Goal: Transaction & Acquisition: Obtain resource

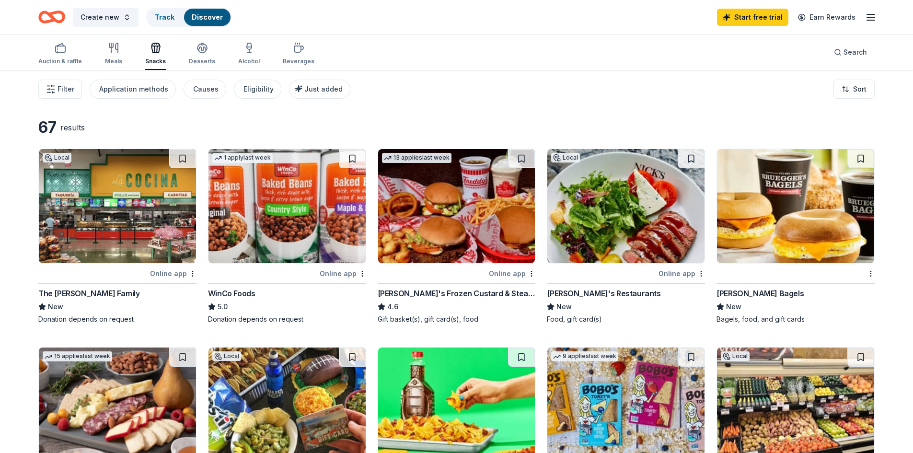
click at [79, 188] on img at bounding box center [117, 206] width 157 height 114
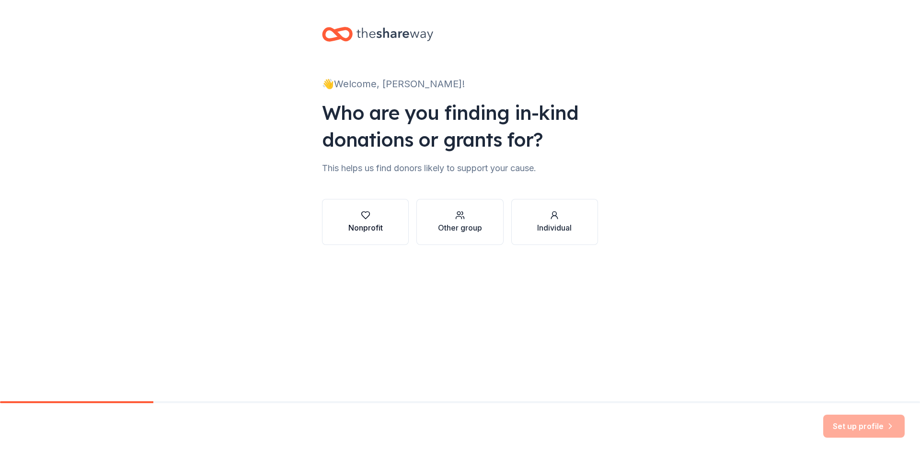
click at [376, 222] on div "Nonprofit" at bounding box center [365, 227] width 34 height 11
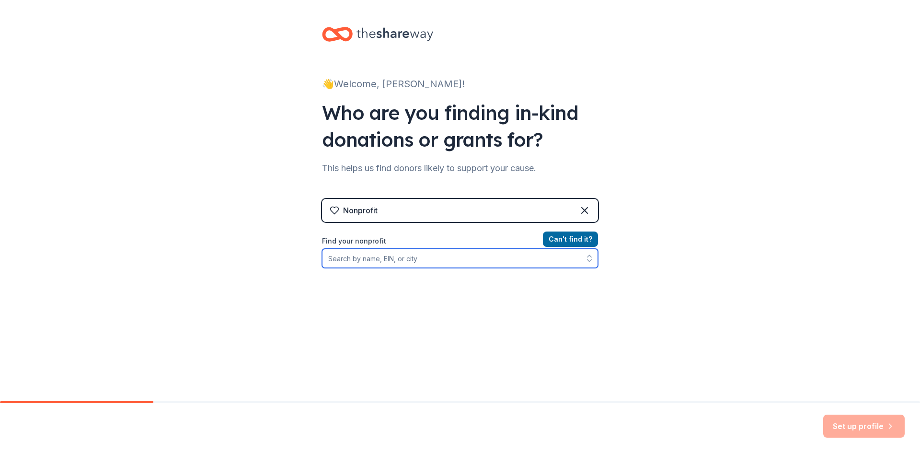
click at [411, 255] on input "Find your nonprofit" at bounding box center [460, 258] width 276 height 19
type input "HANDS TOGETHER"
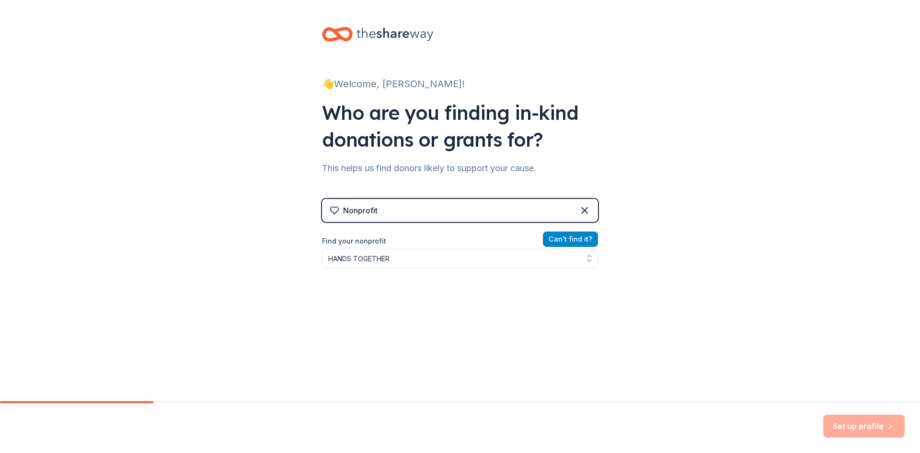
click at [577, 235] on button "Can ' t find it?" at bounding box center [570, 238] width 55 height 15
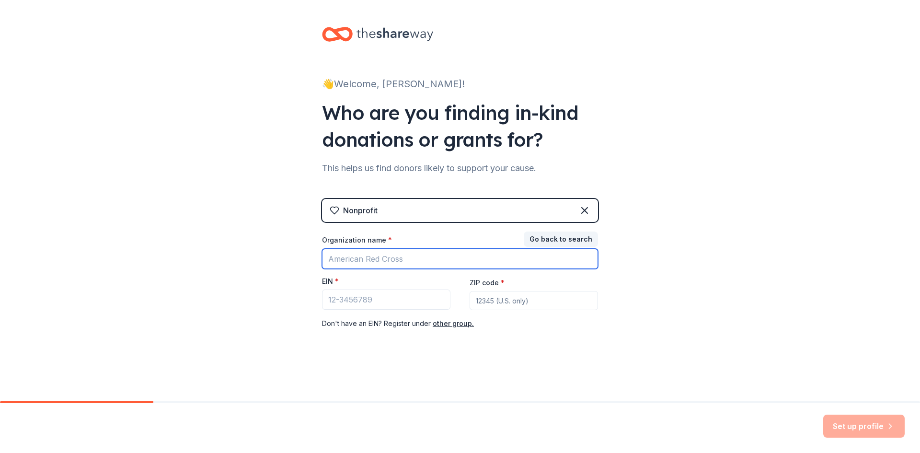
click at [359, 256] on input "Organization name *" at bounding box center [460, 259] width 276 height 20
type input "h"
type input "Hands Together"
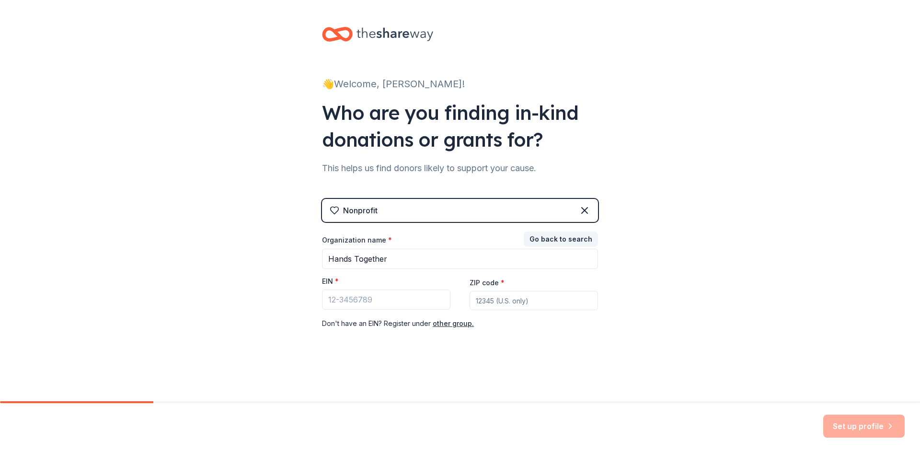
click at [755, 359] on div "👋 Welcome, Jazmin! Who are you finding in-kind donations or grants for? This he…" at bounding box center [460, 197] width 920 height 394
click at [716, 283] on div "👋 Welcome, Jazmin! Who are you finding in-kind donations or grants for? This he…" at bounding box center [460, 197] width 920 height 394
click at [548, 239] on button "Go back to search" at bounding box center [561, 238] width 74 height 15
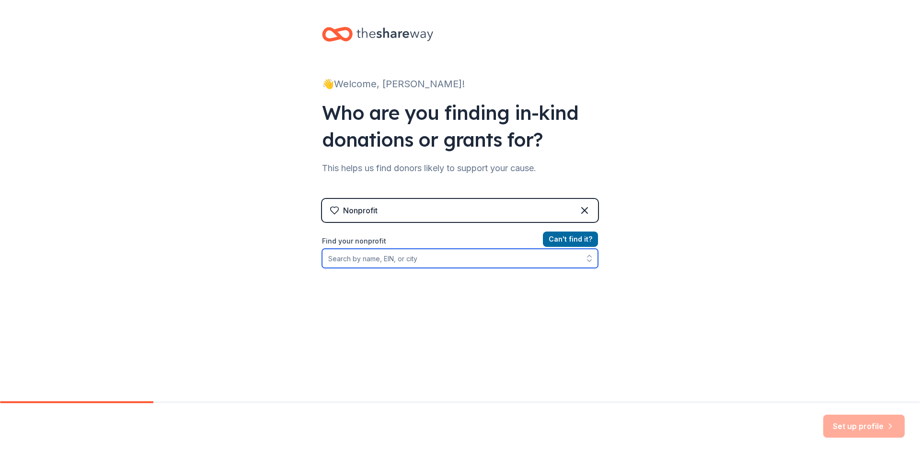
click at [372, 260] on input "Find your nonprofit" at bounding box center [460, 258] width 276 height 19
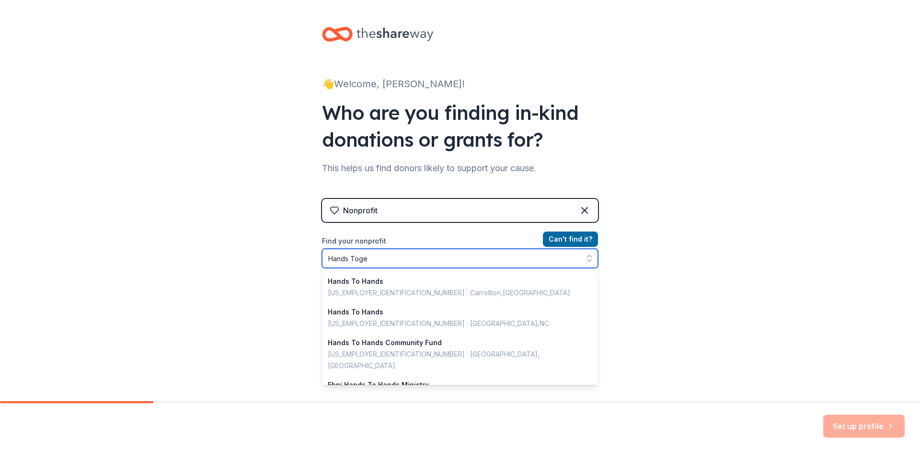
type input "Hands Toget"
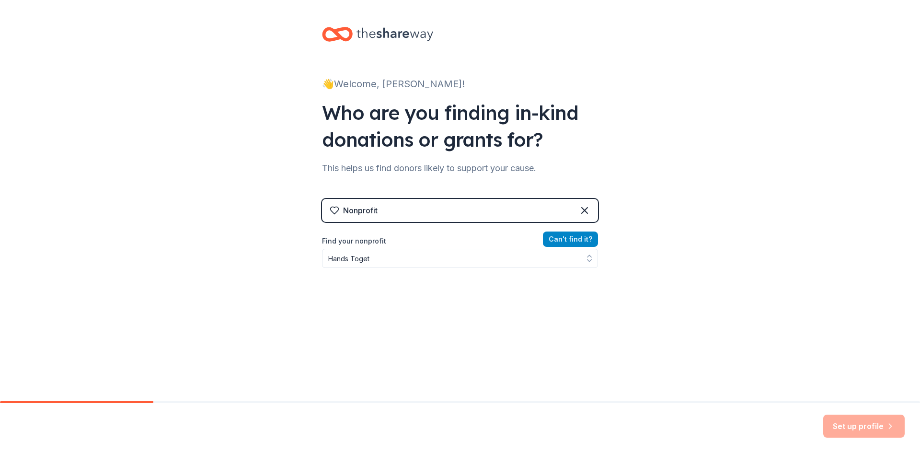
click at [575, 243] on button "Can ' t find it?" at bounding box center [570, 238] width 55 height 15
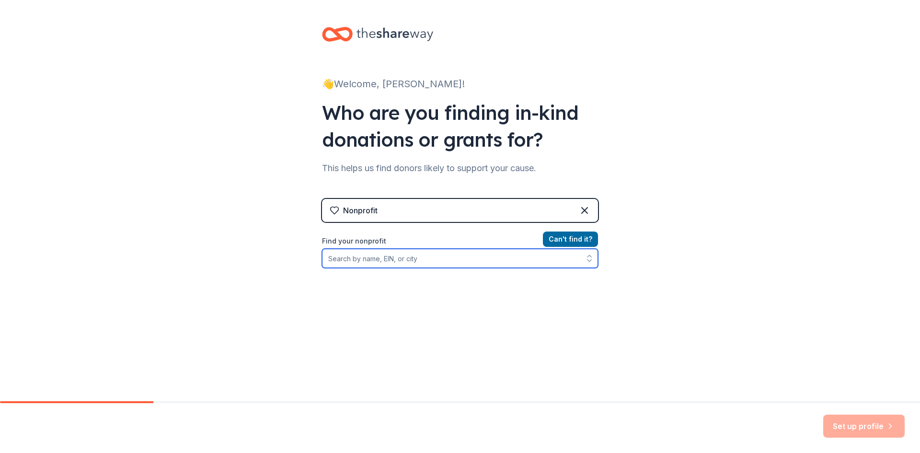
click at [384, 252] on input "Find your nonprofit" at bounding box center [460, 258] width 276 height 19
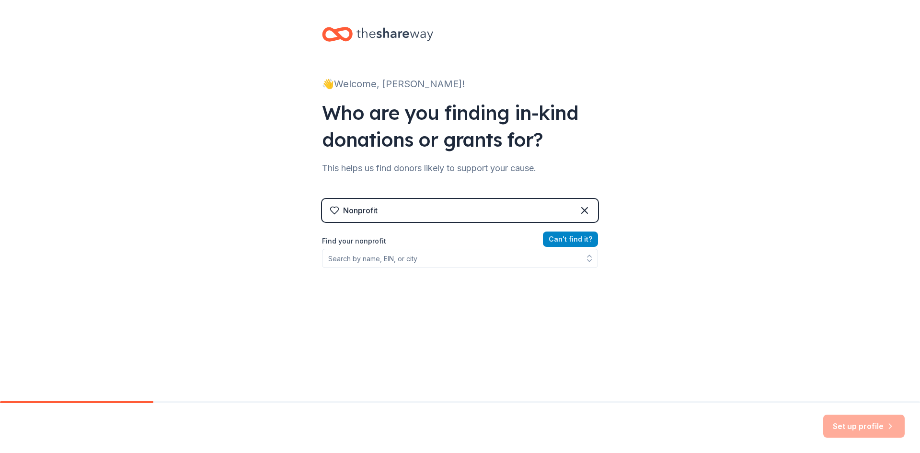
click at [586, 239] on button "Can ' t find it?" at bounding box center [570, 238] width 55 height 15
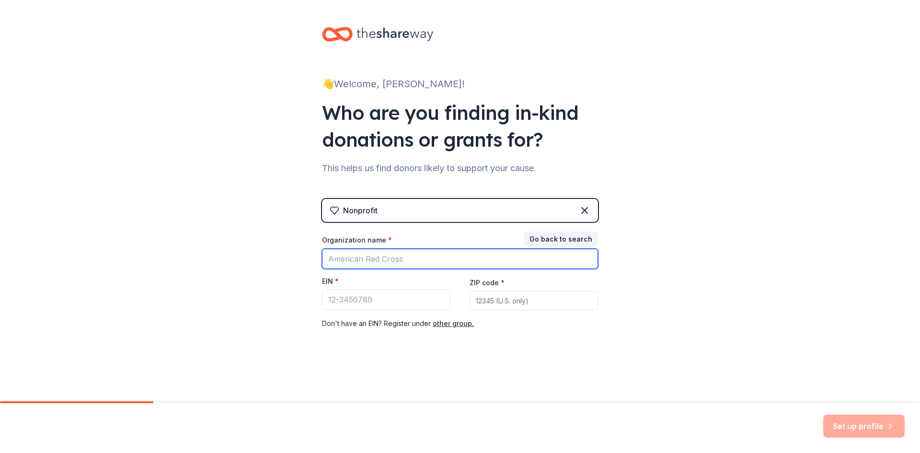
click at [380, 258] on input "Organization name *" at bounding box center [460, 259] width 276 height 20
type input "Hands Together"
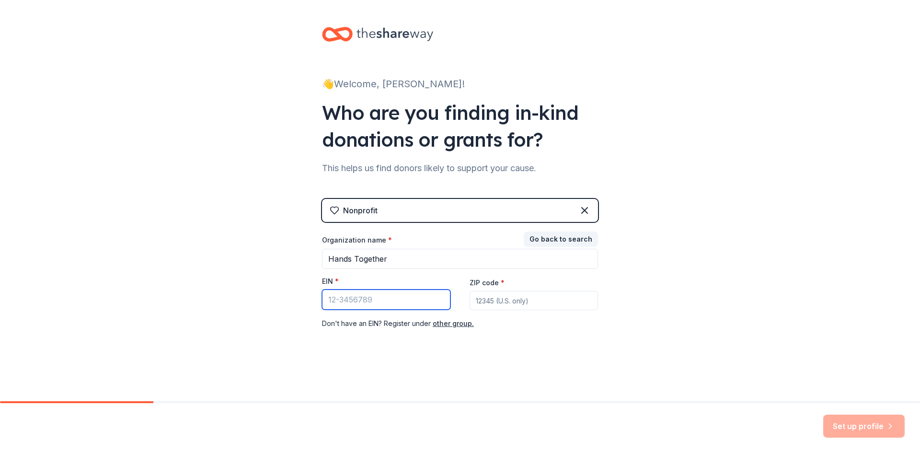
click at [352, 301] on input "EIN *" at bounding box center [386, 299] width 128 height 20
type input "33-0857087"
click at [500, 297] on input "ZIP code *" at bounding box center [533, 300] width 128 height 19
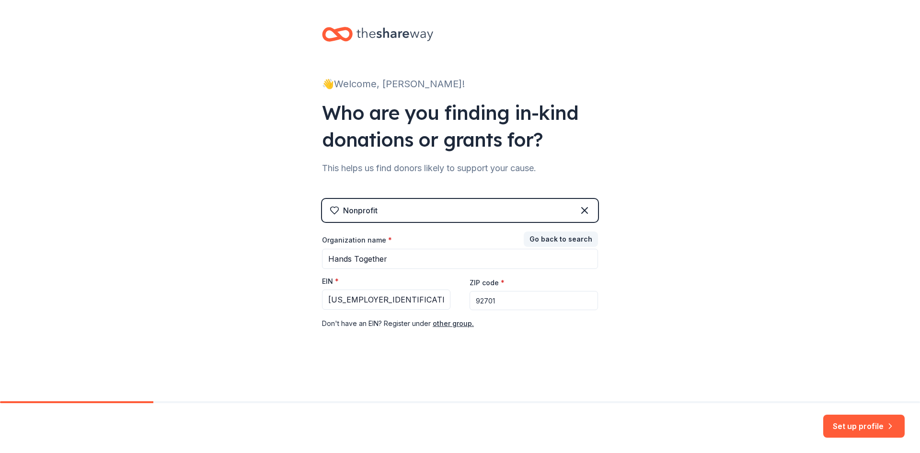
type input "92701"
click at [873, 429] on button "Set up profile" at bounding box center [863, 425] width 81 height 23
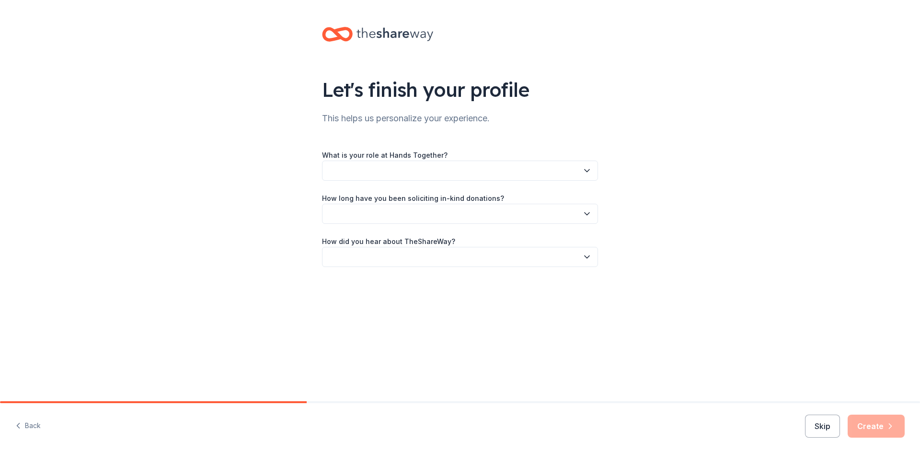
click at [413, 172] on button "button" at bounding box center [460, 170] width 276 height 20
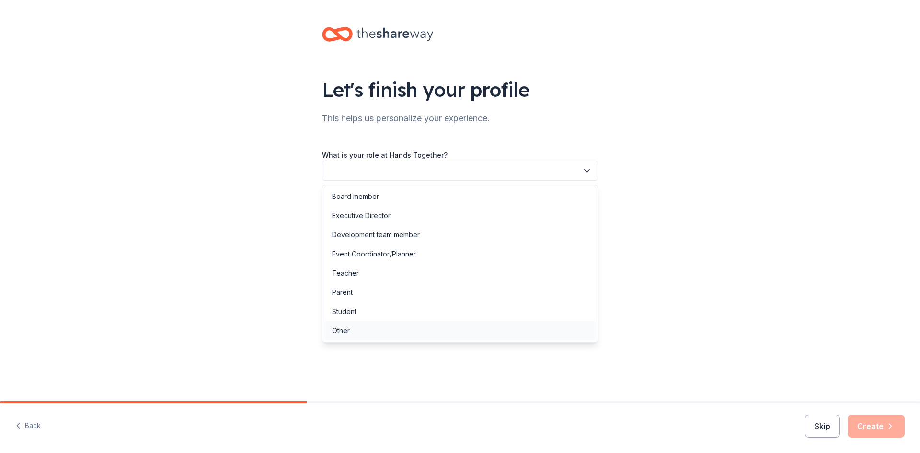
click at [337, 327] on div "Other" at bounding box center [341, 330] width 18 height 11
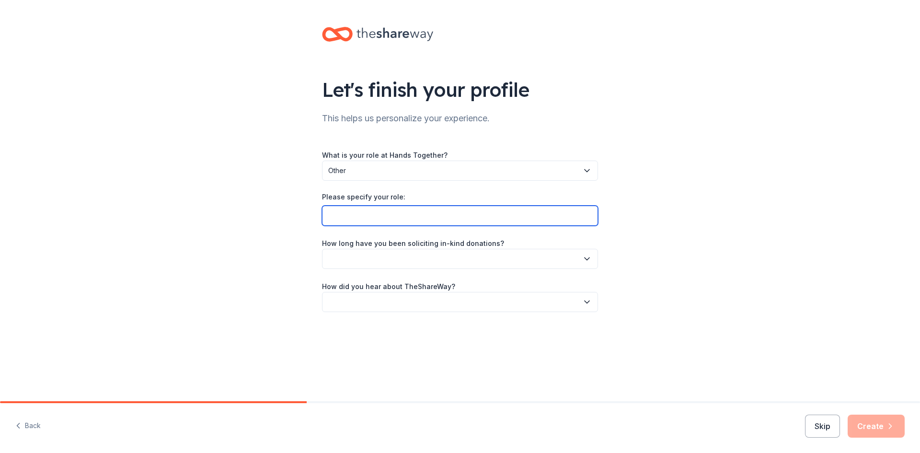
click at [378, 221] on input "Please specify your role:" at bounding box center [460, 216] width 276 height 20
type input "Family Coordinator"
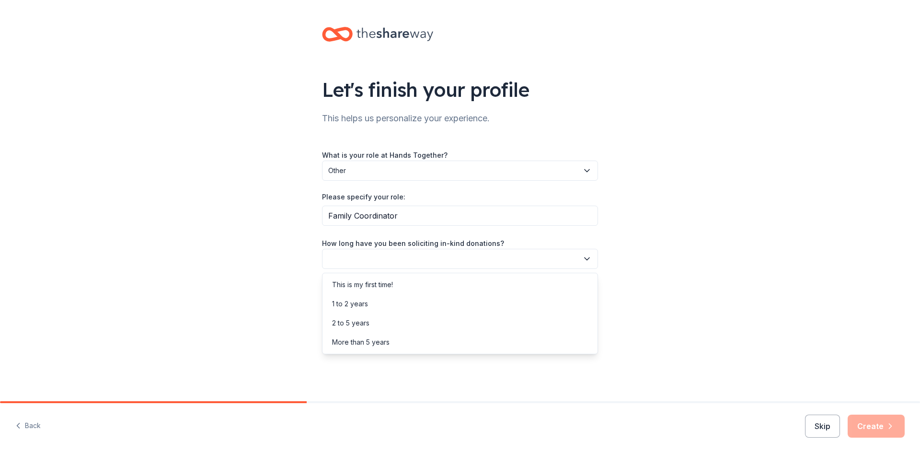
click at [379, 257] on button "button" at bounding box center [460, 259] width 276 height 20
click at [377, 281] on div "This is my first time!" at bounding box center [362, 284] width 61 height 11
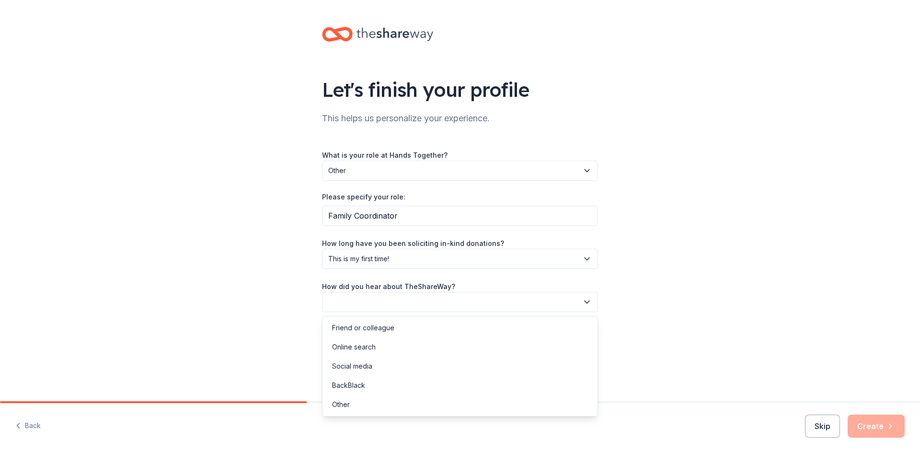
click at [366, 300] on button "button" at bounding box center [460, 302] width 276 height 20
click at [369, 330] on div "Friend or colleague" at bounding box center [363, 327] width 62 height 11
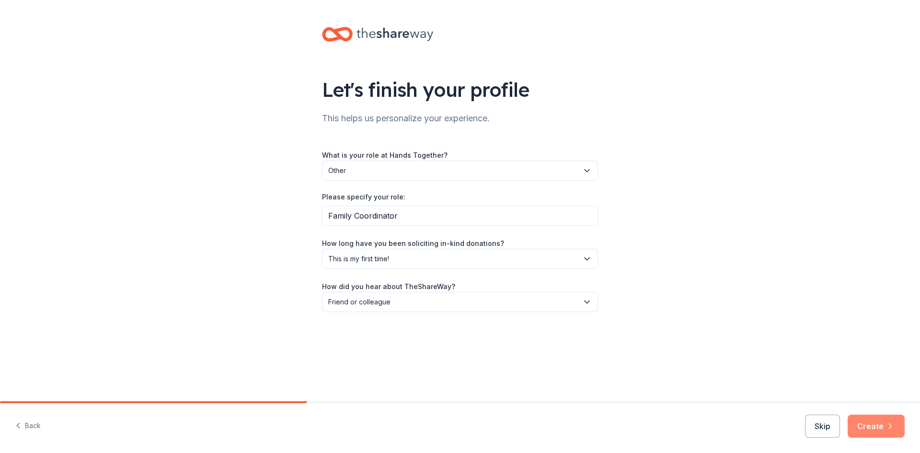
click at [884, 435] on button "Create" at bounding box center [875, 425] width 57 height 23
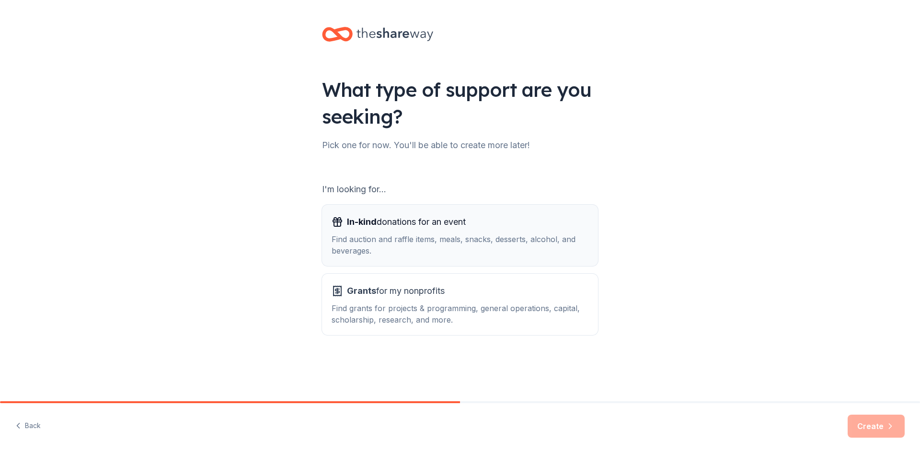
click at [399, 224] on span "In-kind donations for an event" at bounding box center [406, 221] width 119 height 15
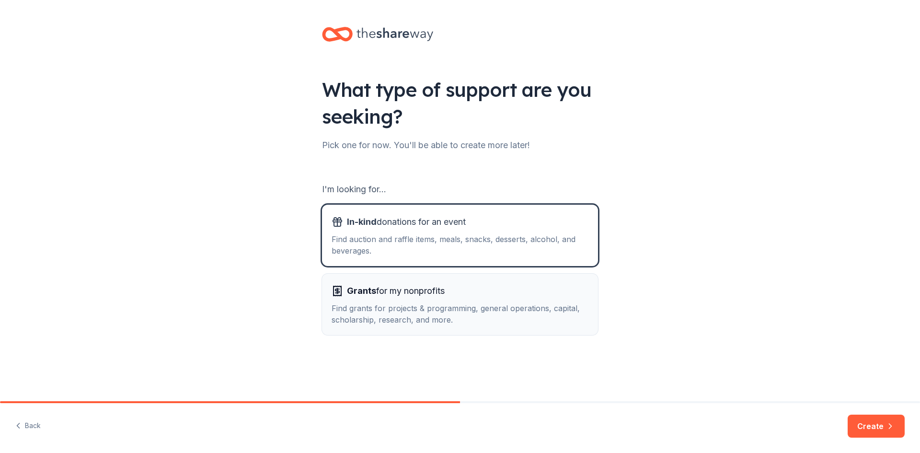
click at [395, 280] on button "Grants for my nonprofits Find grants for projects & programming, general operat…" at bounding box center [460, 304] width 276 height 61
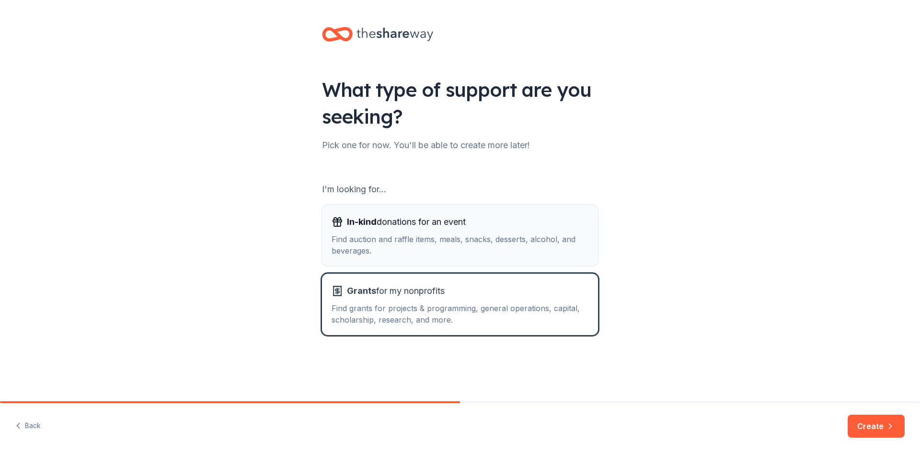
click at [358, 230] on div "In-kind donations for an event Find auction and raffle items, meals, snacks, de…" at bounding box center [460, 235] width 257 height 42
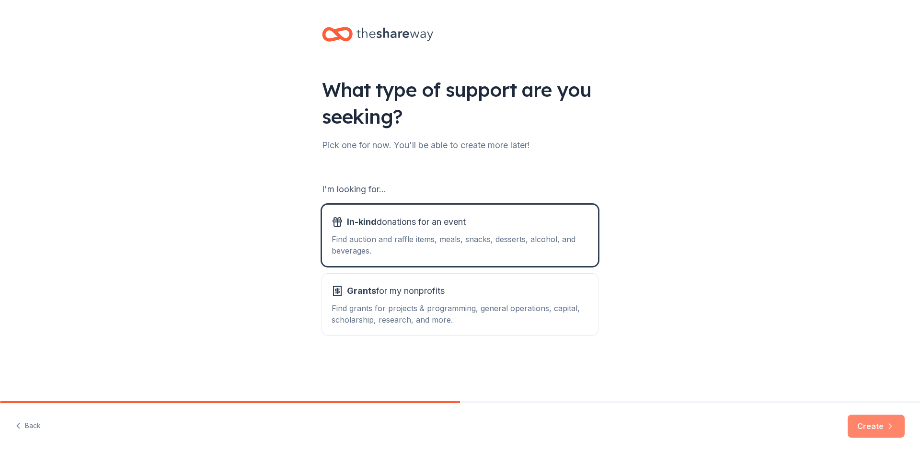
click at [872, 423] on button "Create" at bounding box center [875, 425] width 57 height 23
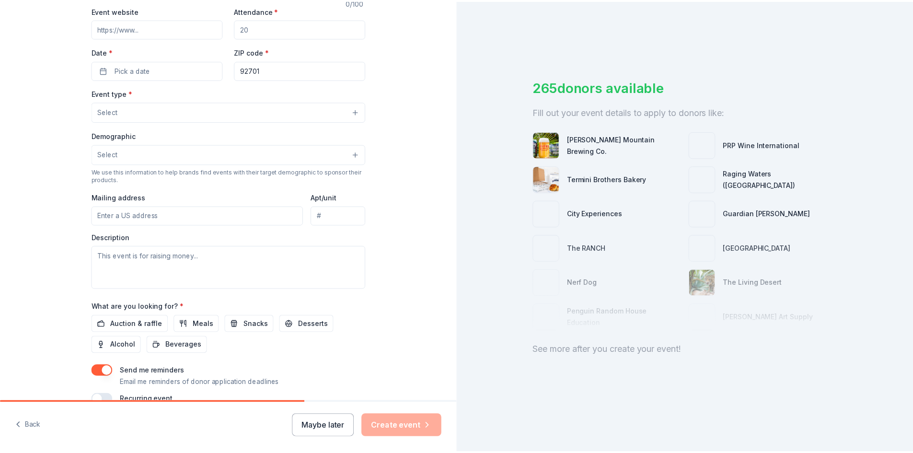
scroll to position [237, 0]
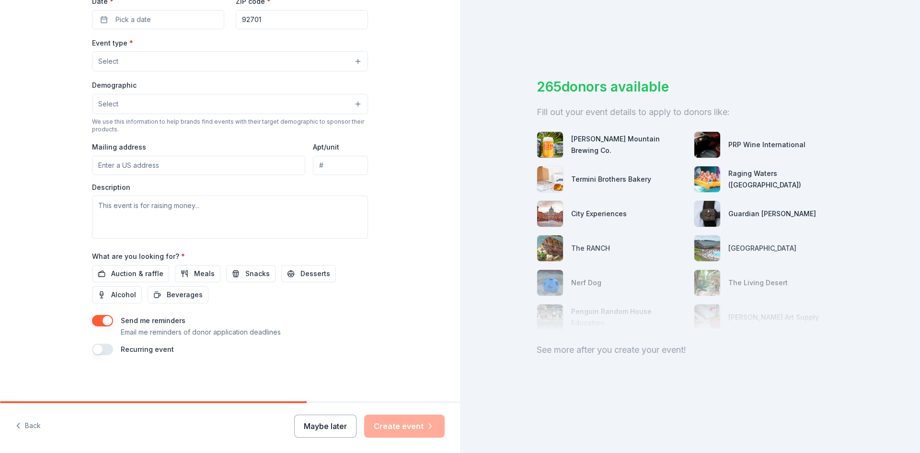
click at [320, 435] on button "Maybe later" at bounding box center [325, 425] width 62 height 23
click at [329, 424] on button "Maybe later" at bounding box center [325, 425] width 62 height 23
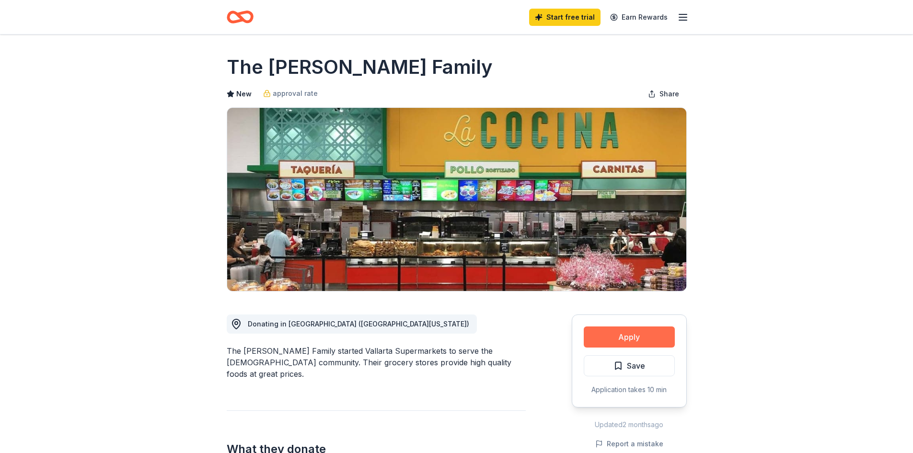
click at [635, 343] on button "Apply" at bounding box center [629, 336] width 91 height 21
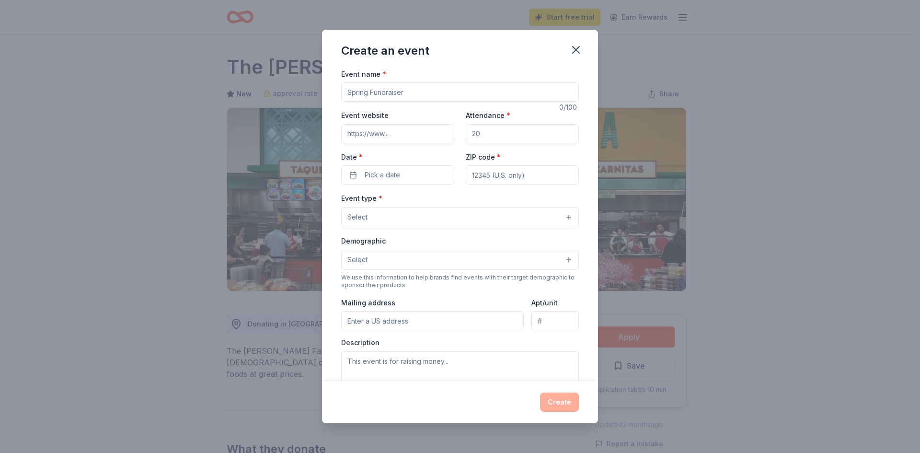
click at [372, 91] on input "Event name *" at bounding box center [460, 91] width 238 height 19
type input "Family BBQ"
click at [404, 133] on input "Event website" at bounding box center [397, 133] width 113 height 19
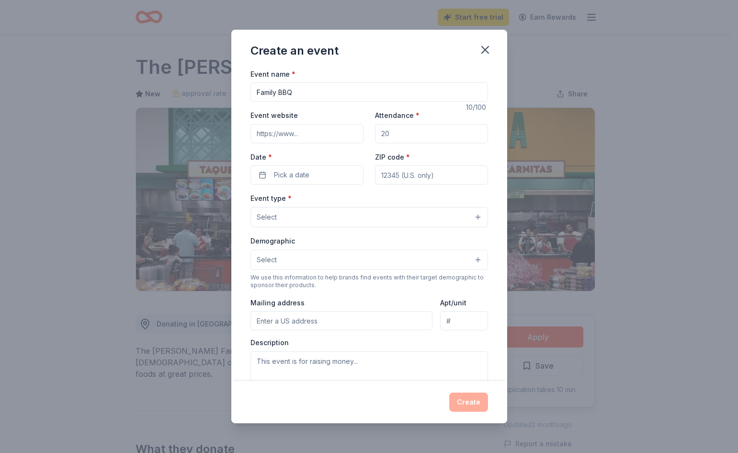
paste input "https://www.handstogether-sa.org/"
type input "https://www.handstogether-sa.org/"
click at [394, 135] on input "Attendance *" at bounding box center [431, 133] width 113 height 19
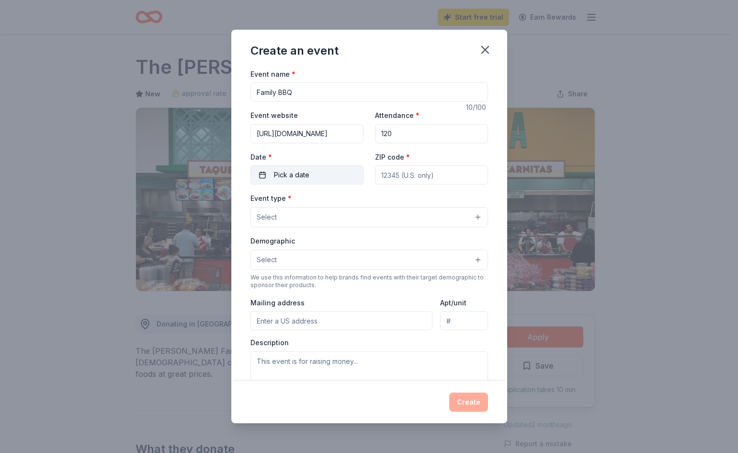
type input "120"
click at [320, 165] on button "Pick a date" at bounding box center [307, 174] width 113 height 19
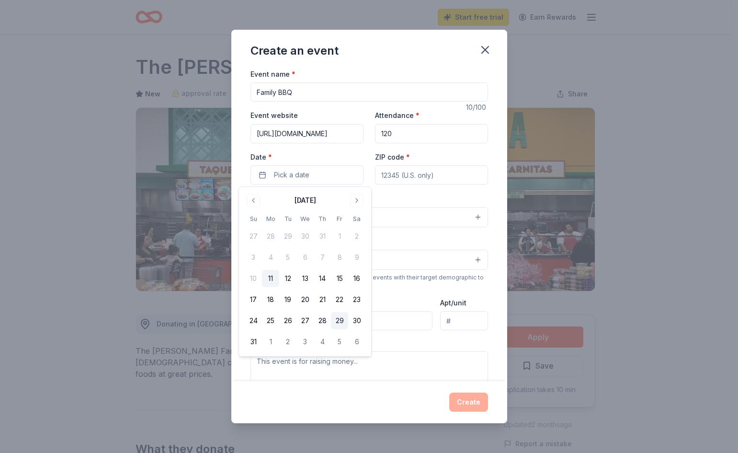
click at [342, 324] on button "29" at bounding box center [339, 320] width 17 height 17
click at [410, 180] on input "ZIP code *" at bounding box center [431, 174] width 113 height 19
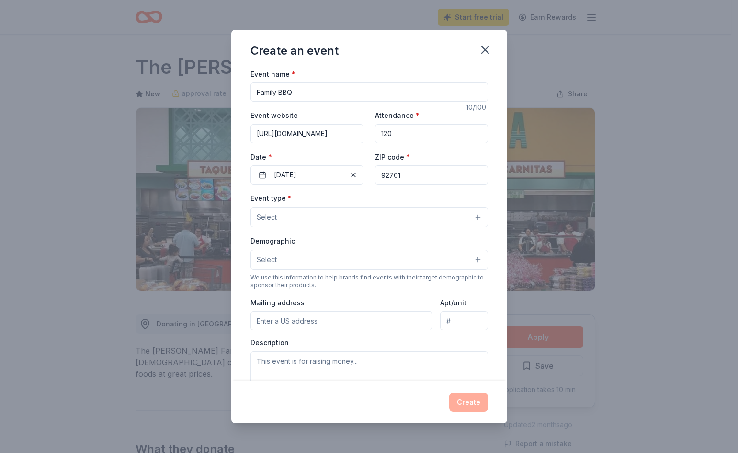
type input "92701"
click at [431, 152] on div "ZIP code * 92701" at bounding box center [431, 168] width 113 height 34
click at [319, 212] on button "Select" at bounding box center [370, 217] width 238 height 20
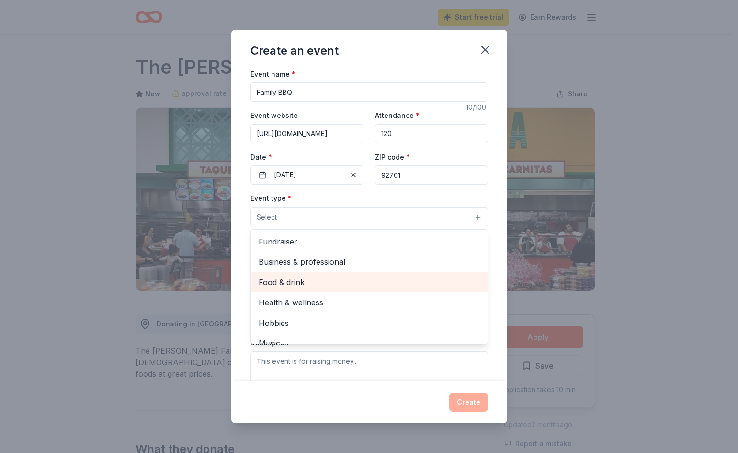
click at [308, 274] on div "Food & drink" at bounding box center [369, 282] width 237 height 20
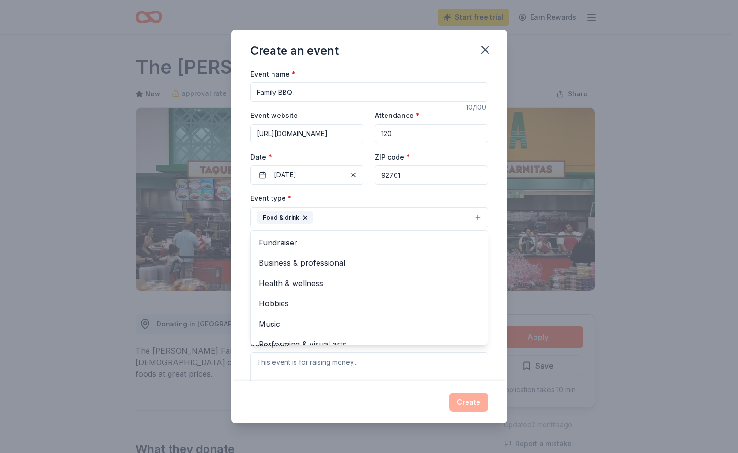
click at [345, 198] on div "Event type * Food & drink Fundraiser Business & professional Health & wellness …" at bounding box center [370, 210] width 238 height 36
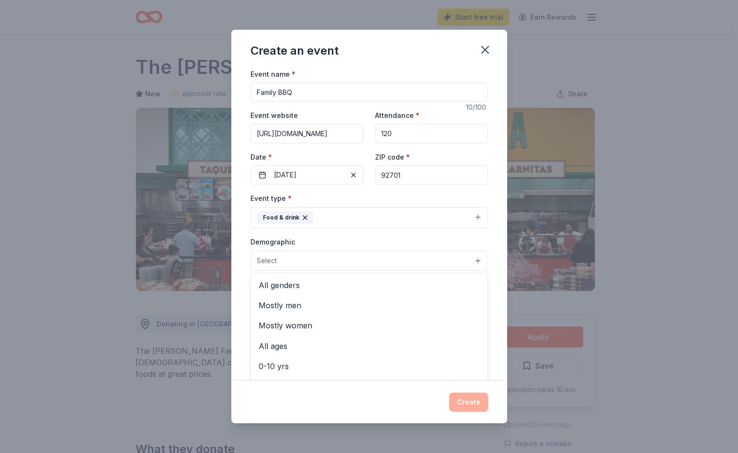
click at [345, 267] on button "Select" at bounding box center [370, 261] width 238 height 20
click at [309, 291] on span "All genders" at bounding box center [369, 285] width 221 height 12
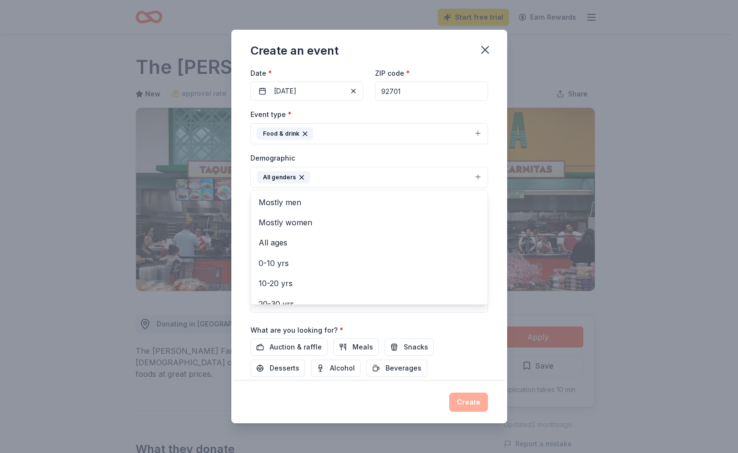
scroll to position [96, 0]
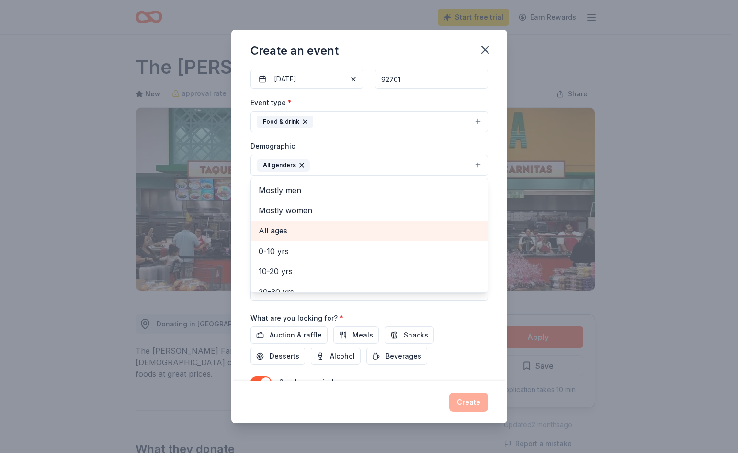
click at [292, 232] on span "All ages" at bounding box center [369, 230] width 221 height 12
click at [349, 145] on div "Demographic All genders All ages Mostly men Mostly women 0-10 yrs 10-20 yrs 20-…" at bounding box center [370, 158] width 238 height 36
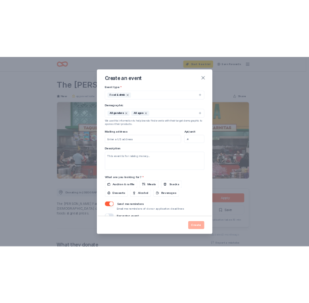
scroll to position [147, 0]
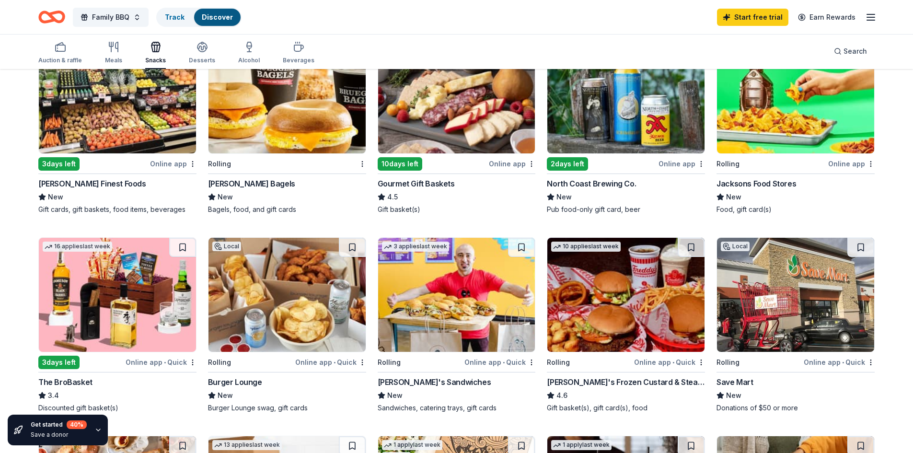
scroll to position [144, 0]
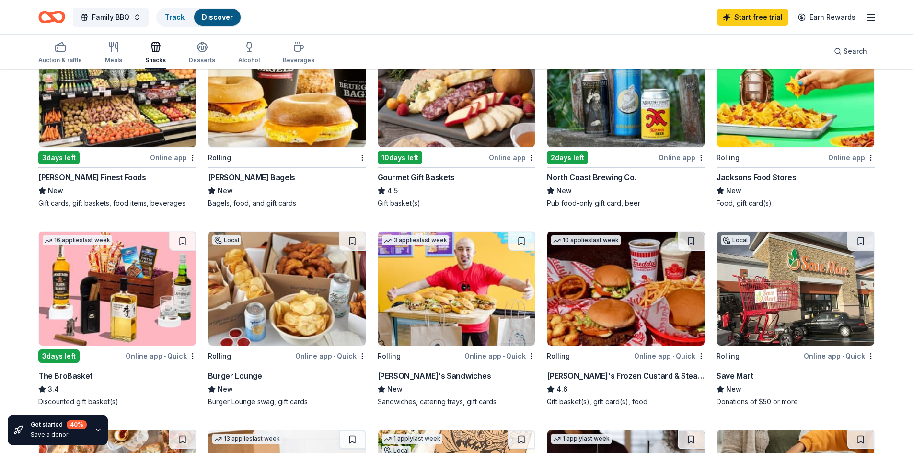
click at [288, 107] on img at bounding box center [286, 90] width 157 height 114
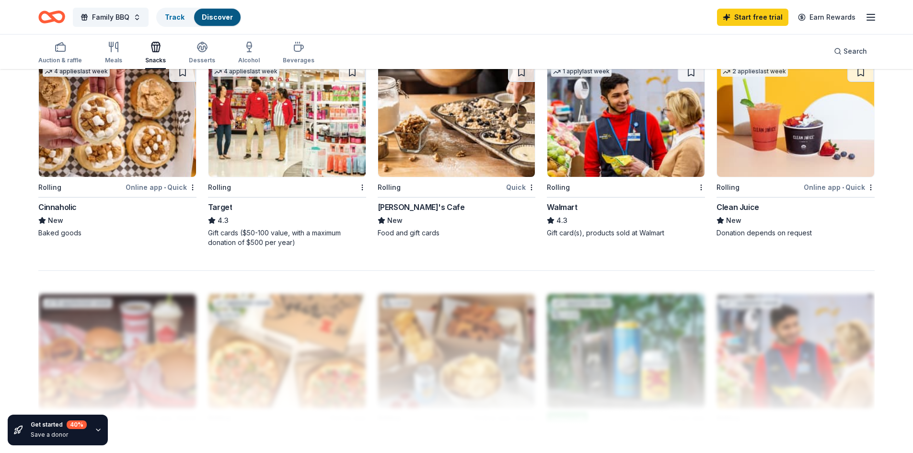
scroll to position [671, 0]
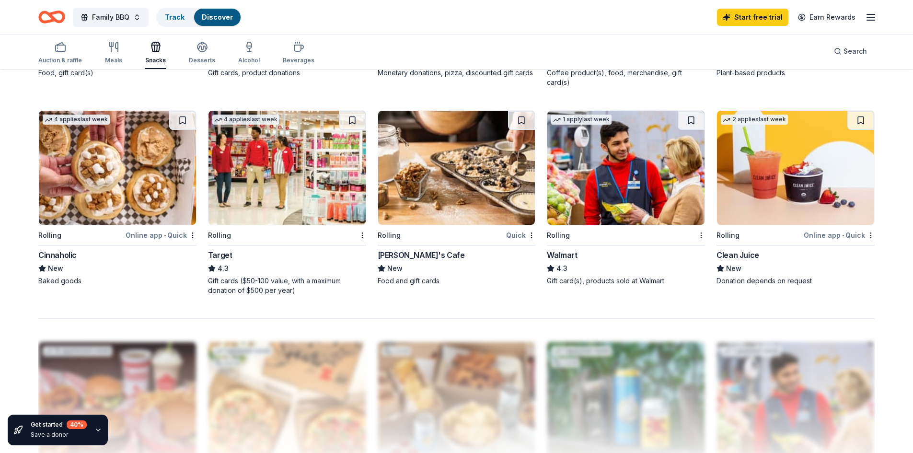
click at [267, 186] on img at bounding box center [286, 168] width 157 height 114
click at [743, 176] on img at bounding box center [795, 168] width 157 height 114
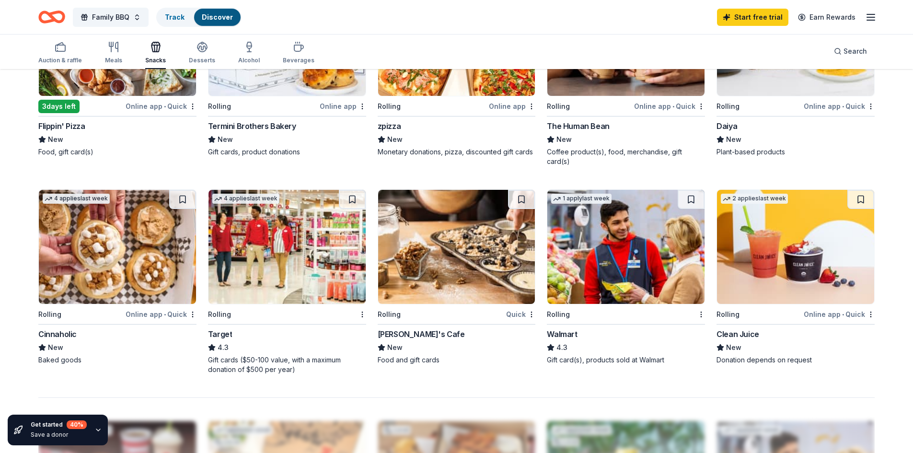
scroll to position [431, 0]
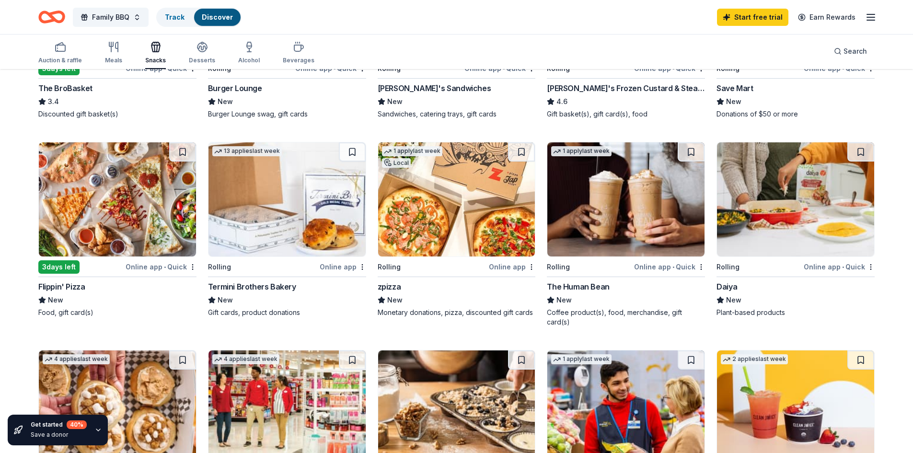
click at [313, 203] on img at bounding box center [286, 199] width 157 height 114
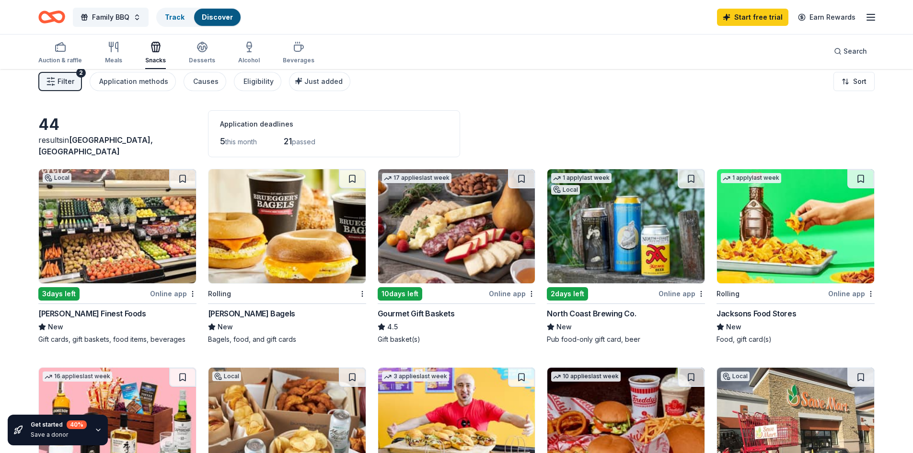
scroll to position [0, 0]
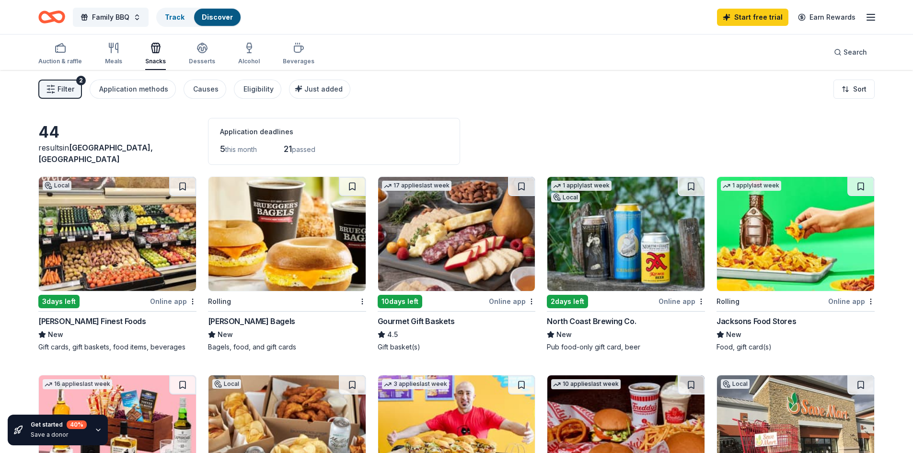
click at [129, 231] on img at bounding box center [117, 234] width 157 height 114
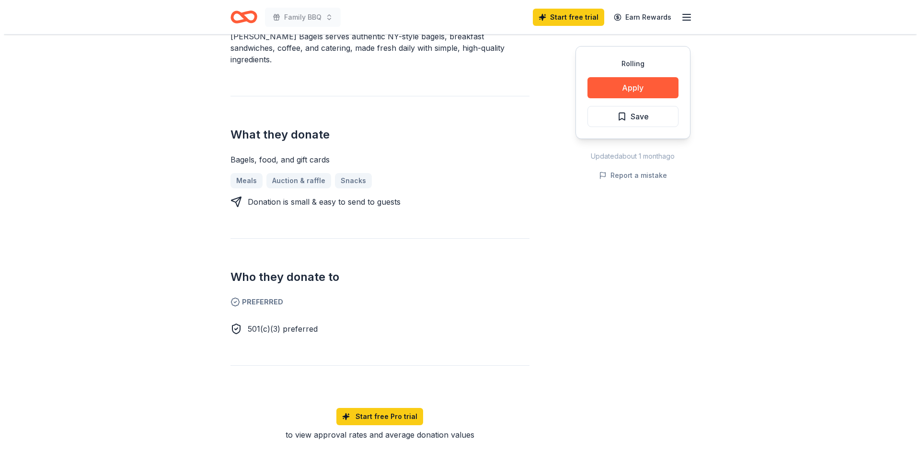
scroll to position [287, 0]
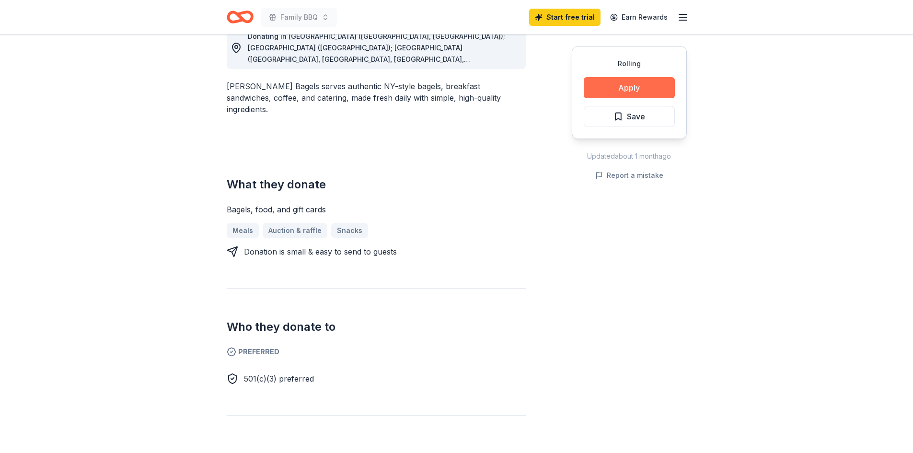
click at [603, 91] on button "Apply" at bounding box center [629, 87] width 91 height 21
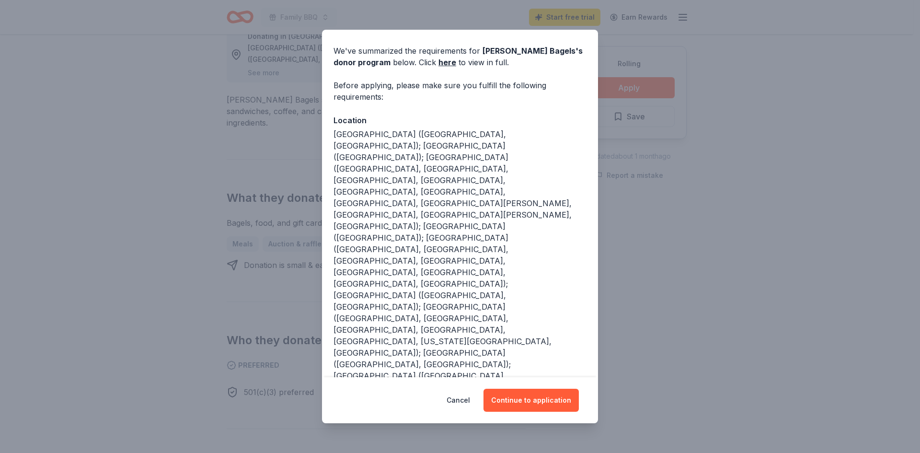
scroll to position [45, 0]
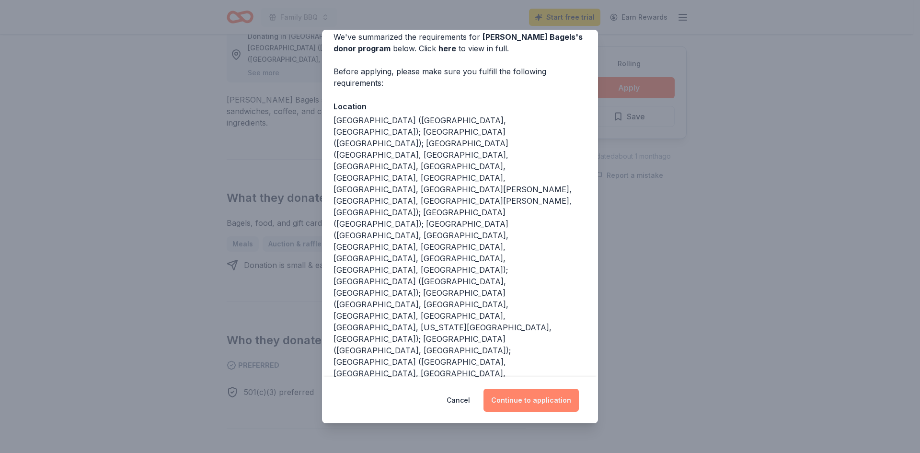
click at [529, 409] on button "Continue to application" at bounding box center [530, 400] width 95 height 23
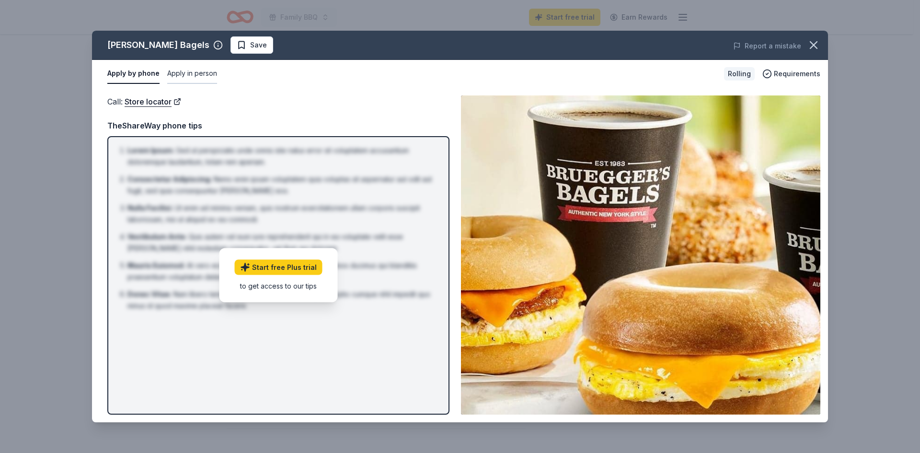
click at [194, 76] on button "Apply in person" at bounding box center [192, 74] width 50 height 20
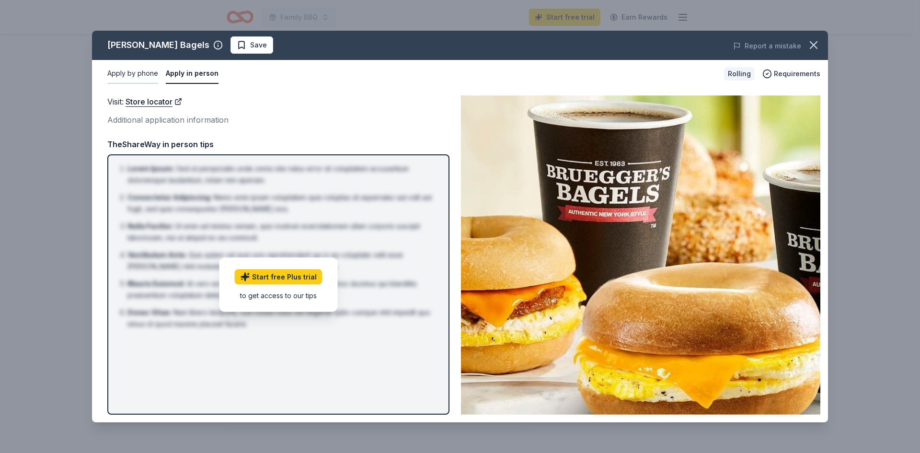
click at [118, 72] on button "Apply by phone" at bounding box center [132, 74] width 51 height 20
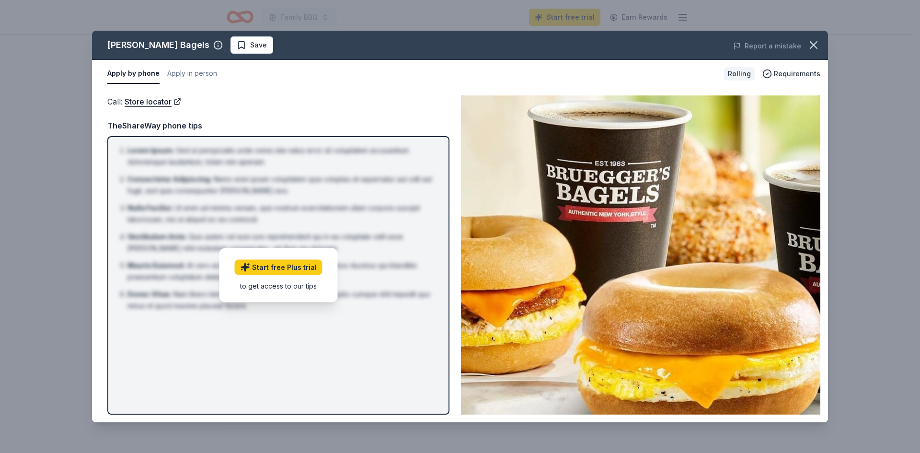
click at [303, 250] on div "Start free Plus trial to get access to our tips" at bounding box center [278, 275] width 118 height 54
click at [447, 223] on div "[PERSON_NAME] : Sed ut perspiciatis unde omnis iste natus error sit voluptatem …" at bounding box center [278, 275] width 342 height 278
click at [200, 72] on button "Apply in person" at bounding box center [192, 74] width 50 height 20
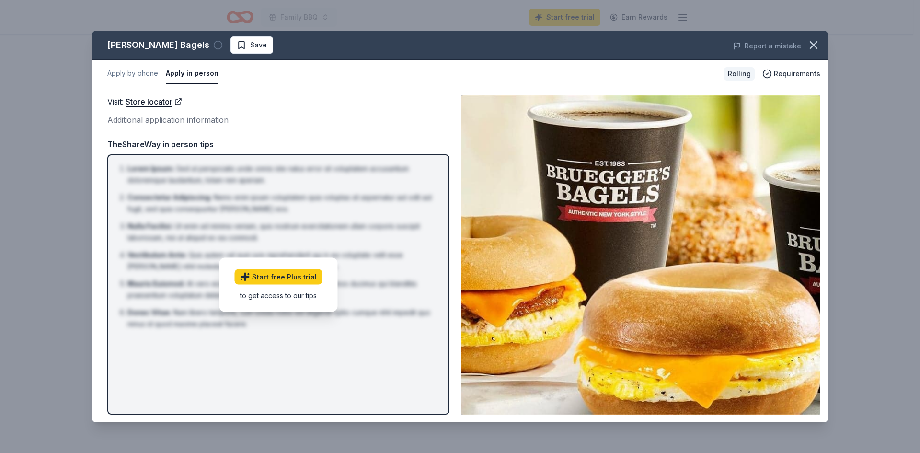
drag, startPoint x: 194, startPoint y: 36, endPoint x: 190, endPoint y: 43, distance: 7.3
click at [194, 37] on div "Bruegger's Bagels Save" at bounding box center [313, 44] width 442 height 17
click at [213, 44] on icon "button" at bounding box center [218, 45] width 10 height 10
click at [373, 89] on div "Visit : Store locator Additional application information Visit : Store locator …" at bounding box center [460, 255] width 736 height 334
click at [213, 44] on icon "button" at bounding box center [218, 45] width 10 height 10
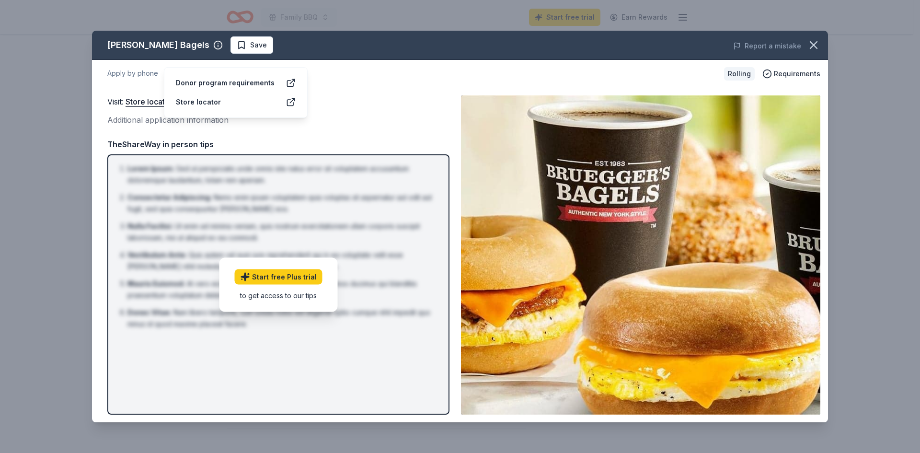
click at [196, 77] on div "Donor program requirements" at bounding box center [225, 82] width 99 height 11
click at [292, 78] on icon at bounding box center [291, 83] width 10 height 10
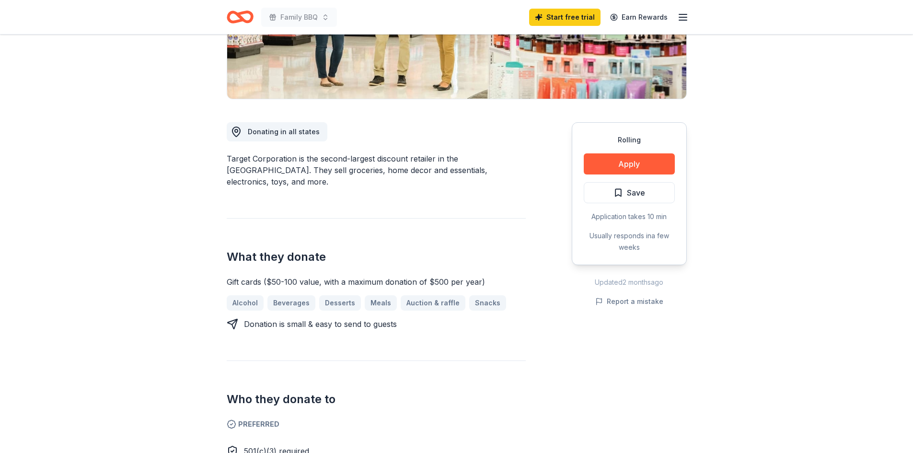
scroll to position [192, 0]
click at [610, 163] on button "Apply" at bounding box center [629, 164] width 91 height 21
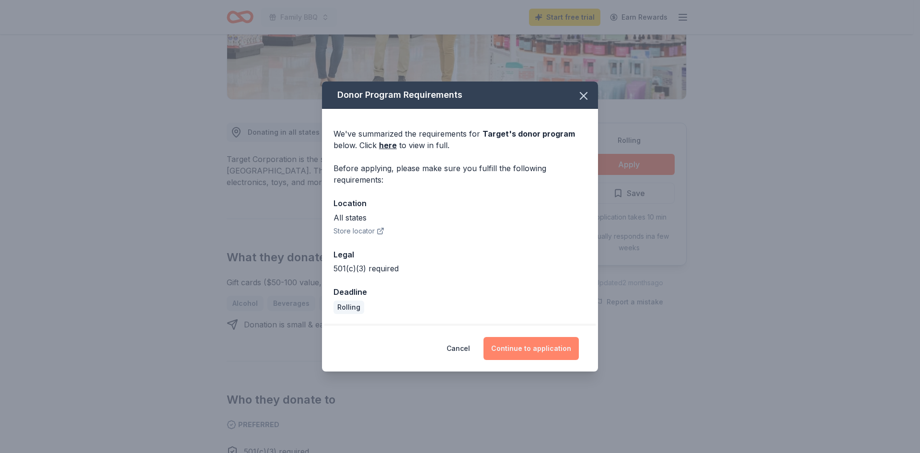
click at [536, 347] on button "Continue to application" at bounding box center [530, 348] width 95 height 23
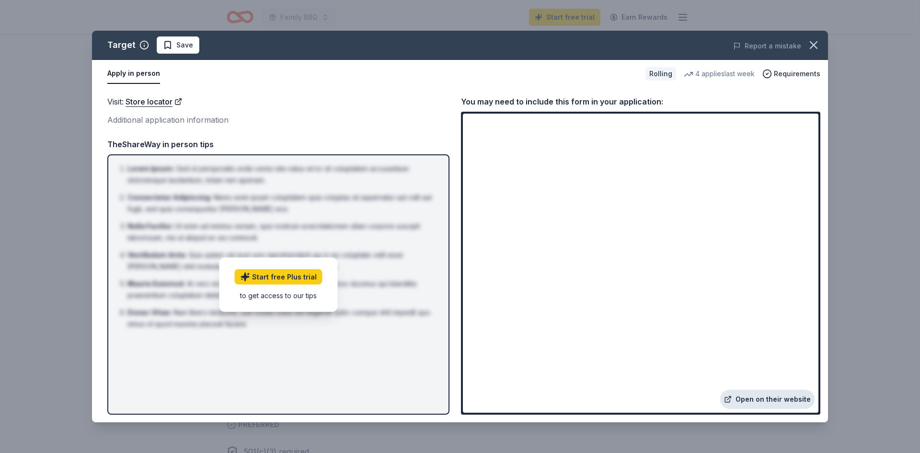
click at [759, 397] on link "Open on their website" at bounding box center [767, 398] width 94 height 19
drag, startPoint x: 424, startPoint y: 10, endPoint x: 472, endPoint y: 10, distance: 47.4
click at [425, 11] on div "Target Save Report a mistake Apply in person Rolling 4 applies last week Requir…" at bounding box center [460, 226] width 920 height 453
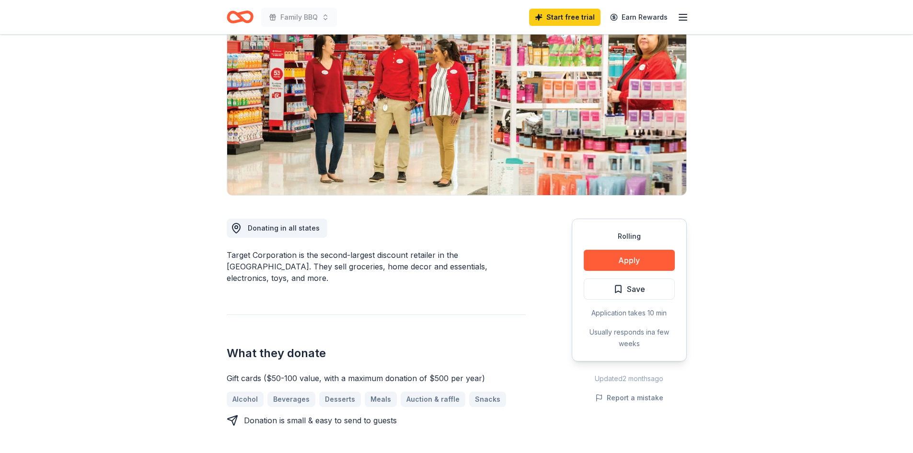
scroll to position [0, 0]
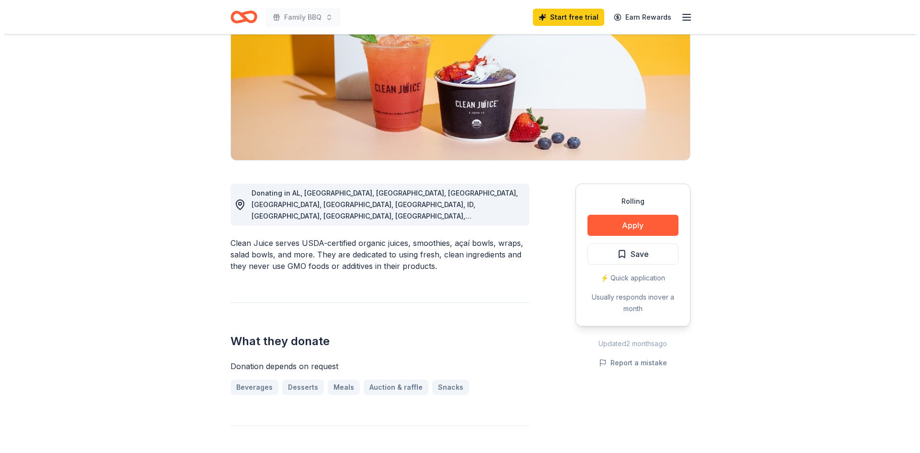
scroll to position [240, 0]
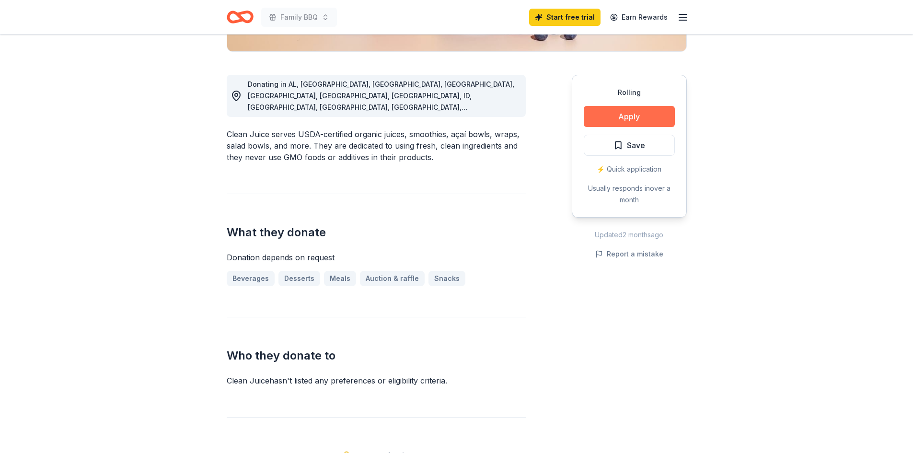
click at [646, 126] on button "Apply" at bounding box center [629, 116] width 91 height 21
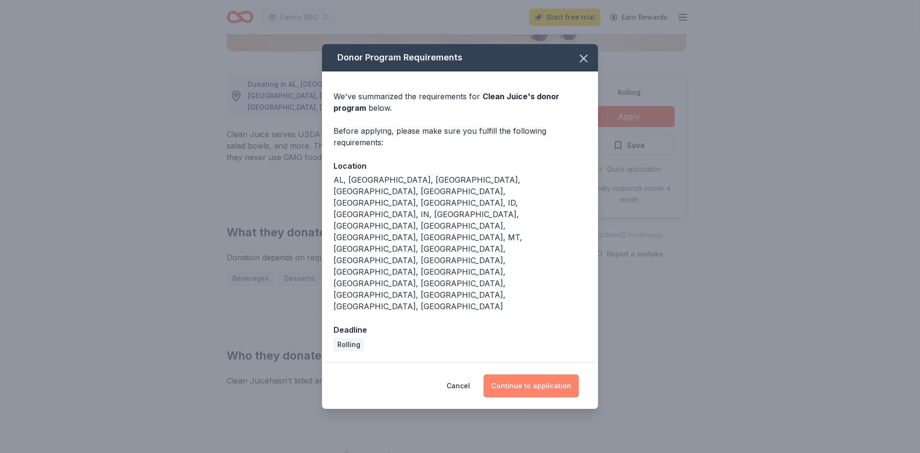
click at [511, 374] on button "Continue to application" at bounding box center [530, 385] width 95 height 23
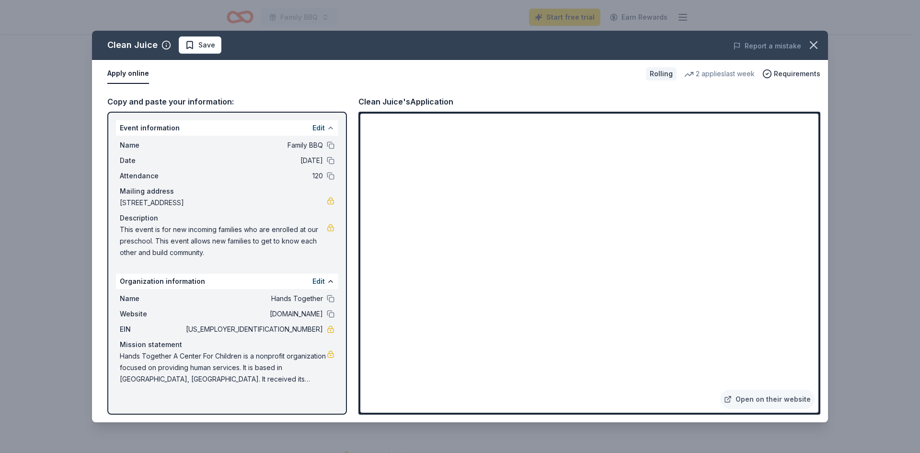
click at [328, 125] on button at bounding box center [331, 128] width 8 height 8
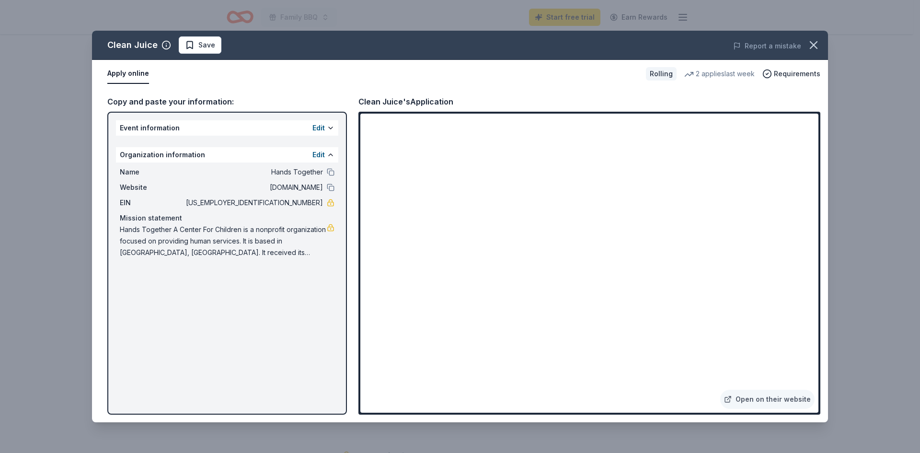
click at [325, 153] on div "Edit" at bounding box center [323, 154] width 22 height 11
click at [779, 398] on link "Open on their website" at bounding box center [767, 398] width 94 height 19
click at [202, 90] on div "Copy and paste your information: Event information Edit Organization informatio…" at bounding box center [460, 255] width 736 height 334
click at [120, 71] on button "Apply online" at bounding box center [128, 74] width 42 height 20
click at [407, 101] on div "Clean Juice's Application" at bounding box center [405, 101] width 95 height 12
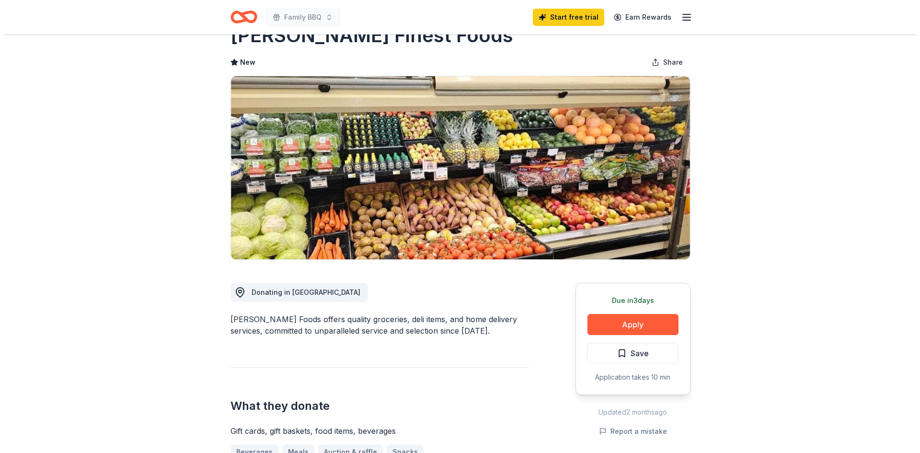
scroll to position [48, 0]
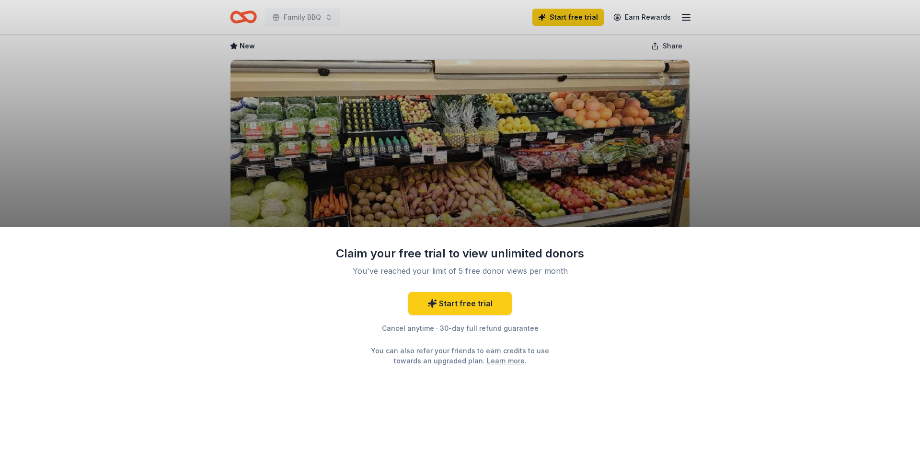
click at [613, 196] on div "Claim your free trial to view unlimited donors You've reached your limit of 5 f…" at bounding box center [460, 226] width 920 height 453
drag, startPoint x: 919, startPoint y: 252, endPoint x: 704, endPoint y: 223, distance: 217.6
click at [912, 252] on div "Claim your free trial to view unlimited donors You've reached your limit of 5 f…" at bounding box center [460, 340] width 920 height 227
click at [528, 225] on div "Claim your free trial to view unlimited donors You've reached your limit of 5 f…" at bounding box center [460, 226] width 920 height 453
click at [411, 255] on div "Claim your free trial to view unlimited donors" at bounding box center [459, 253] width 249 height 15
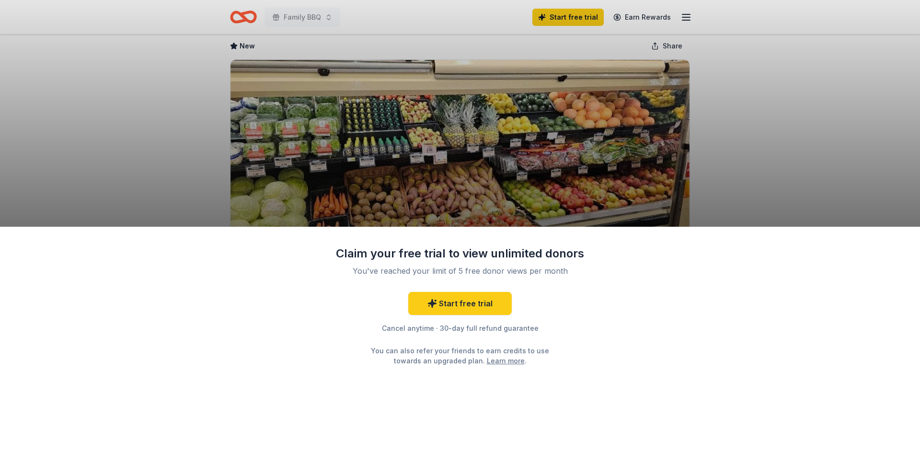
click at [462, 258] on div "Claim your free trial to view unlimited donors" at bounding box center [459, 253] width 249 height 15
